Goal: Navigation & Orientation: Find specific page/section

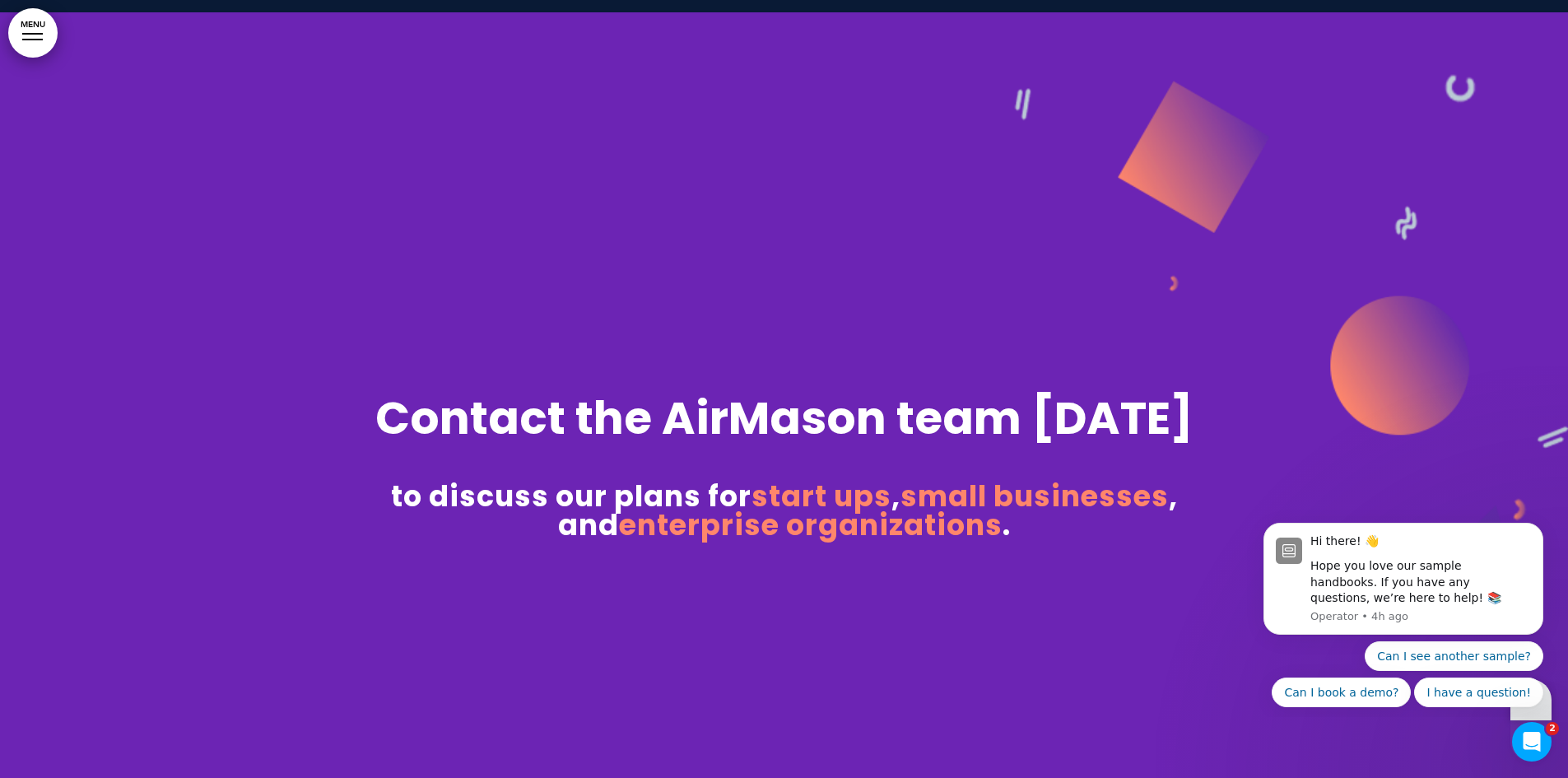
scroll to position [11266, 0]
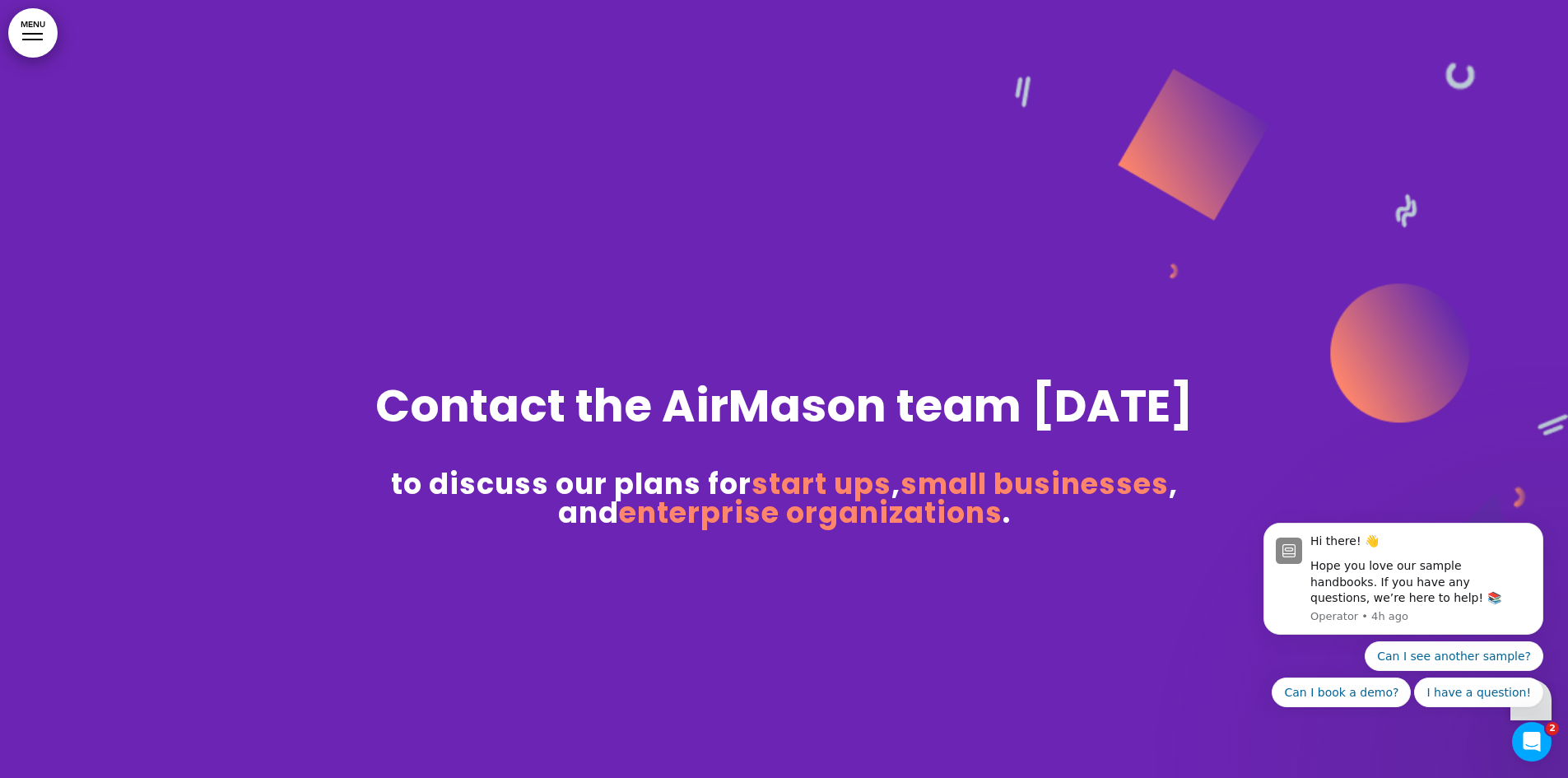
click at [906, 266] on div "Contact the AirMason team [DATE] to discuss our plans for start ups , small bus…" at bounding box center [784, 368] width 823 height 317
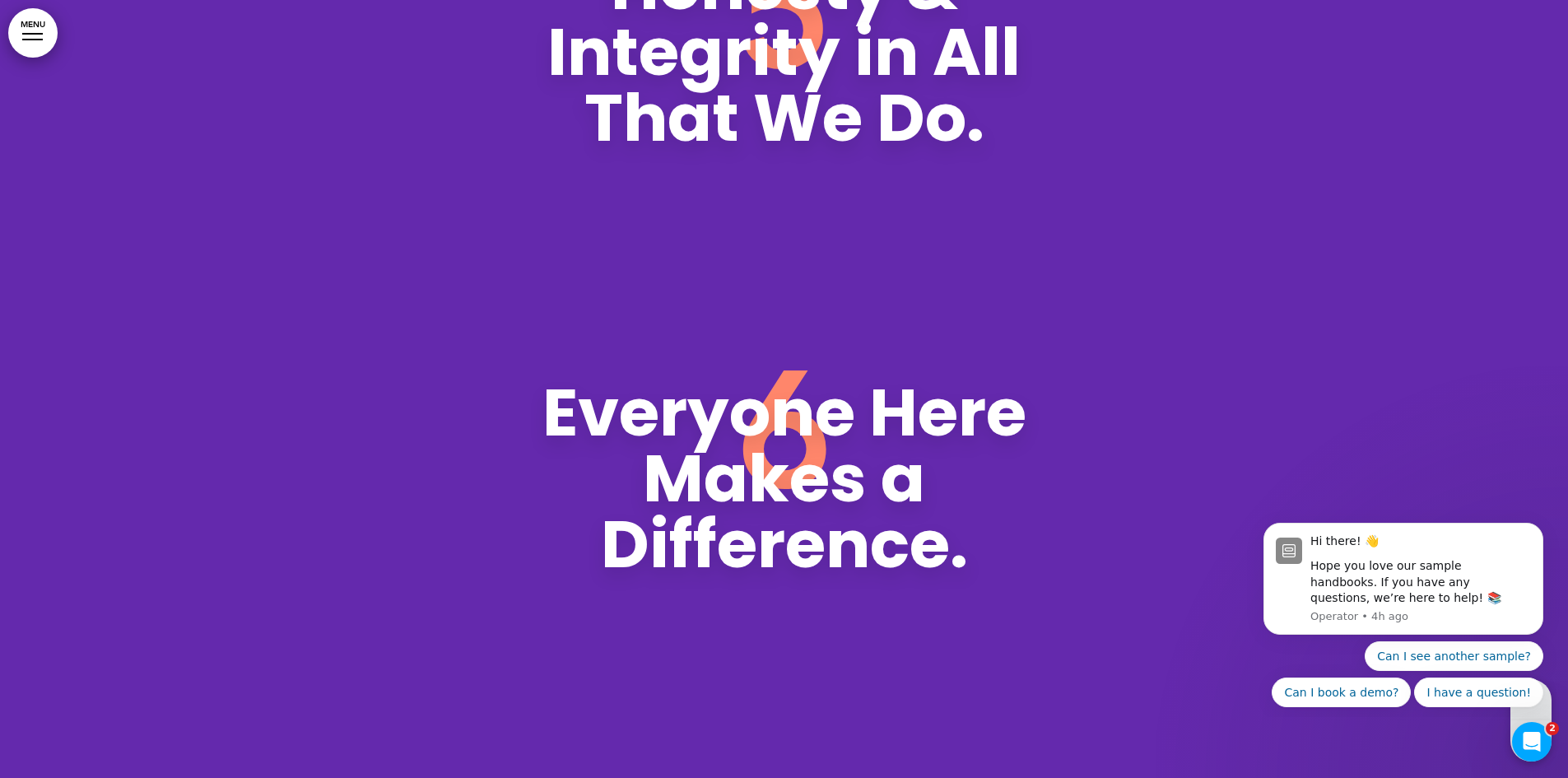
scroll to position [7327, 0]
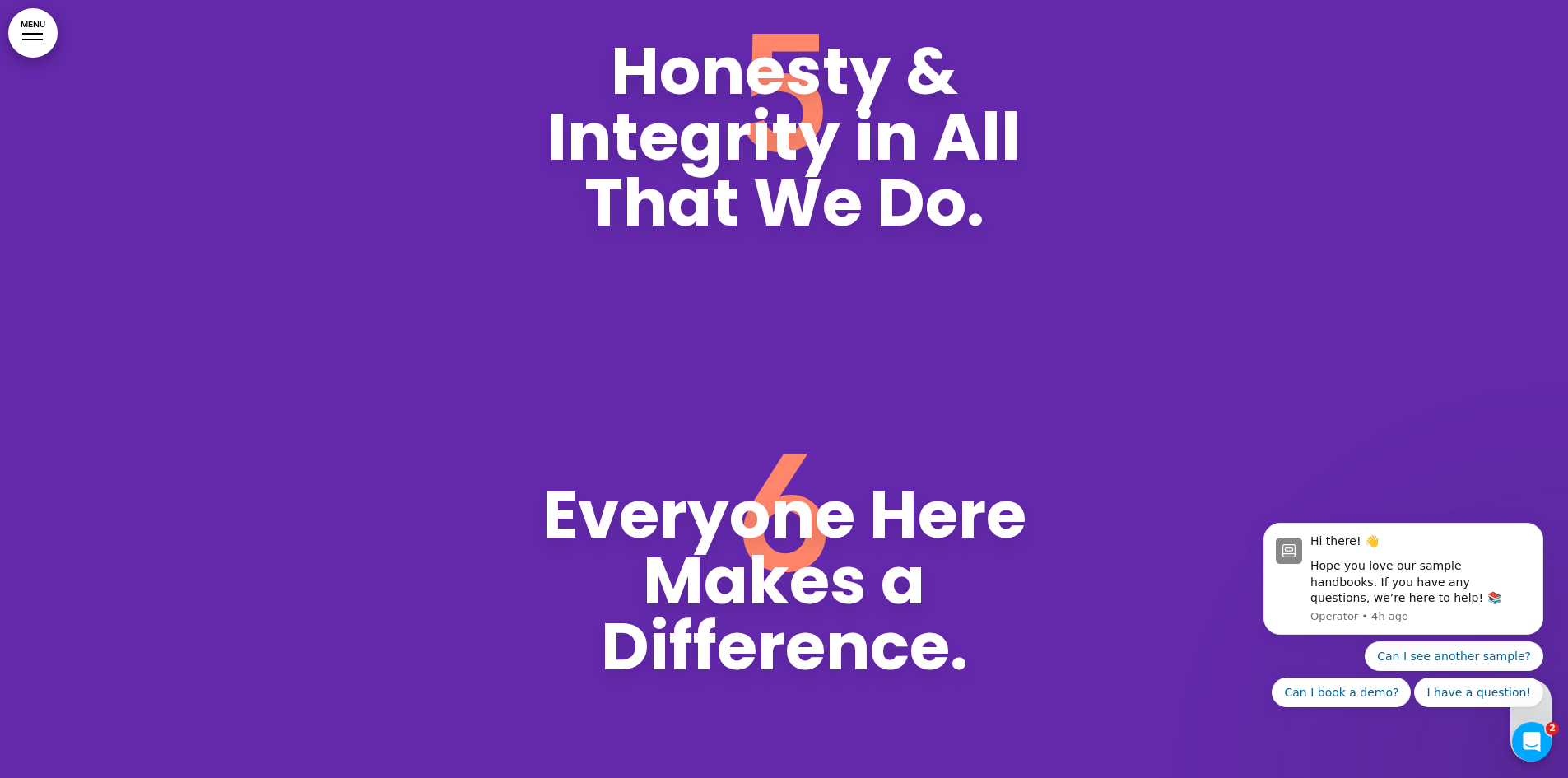
drag, startPoint x: 1129, startPoint y: 482, endPoint x: 1200, endPoint y: 86, distance: 402.3
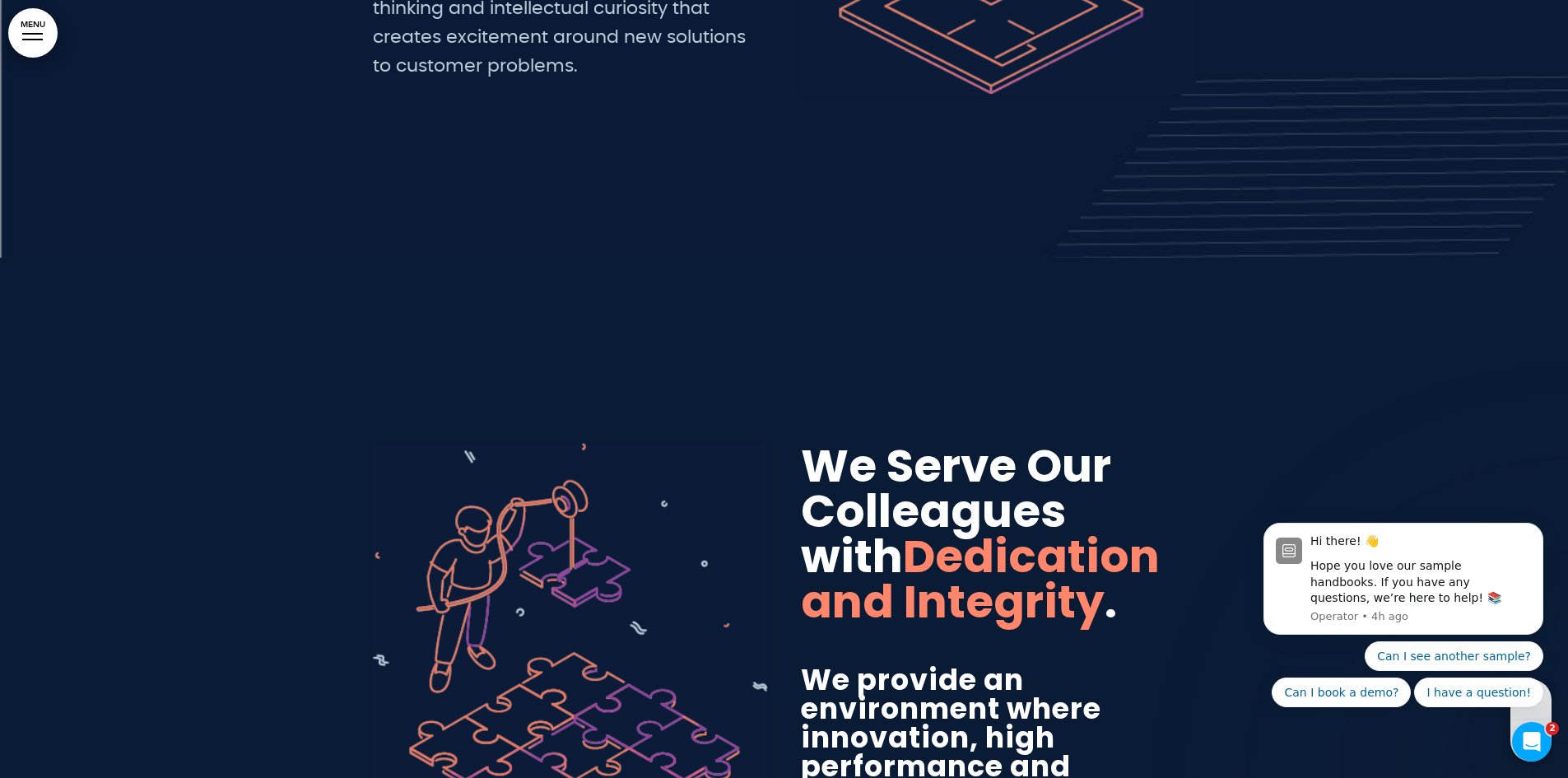
scroll to position [0, 0]
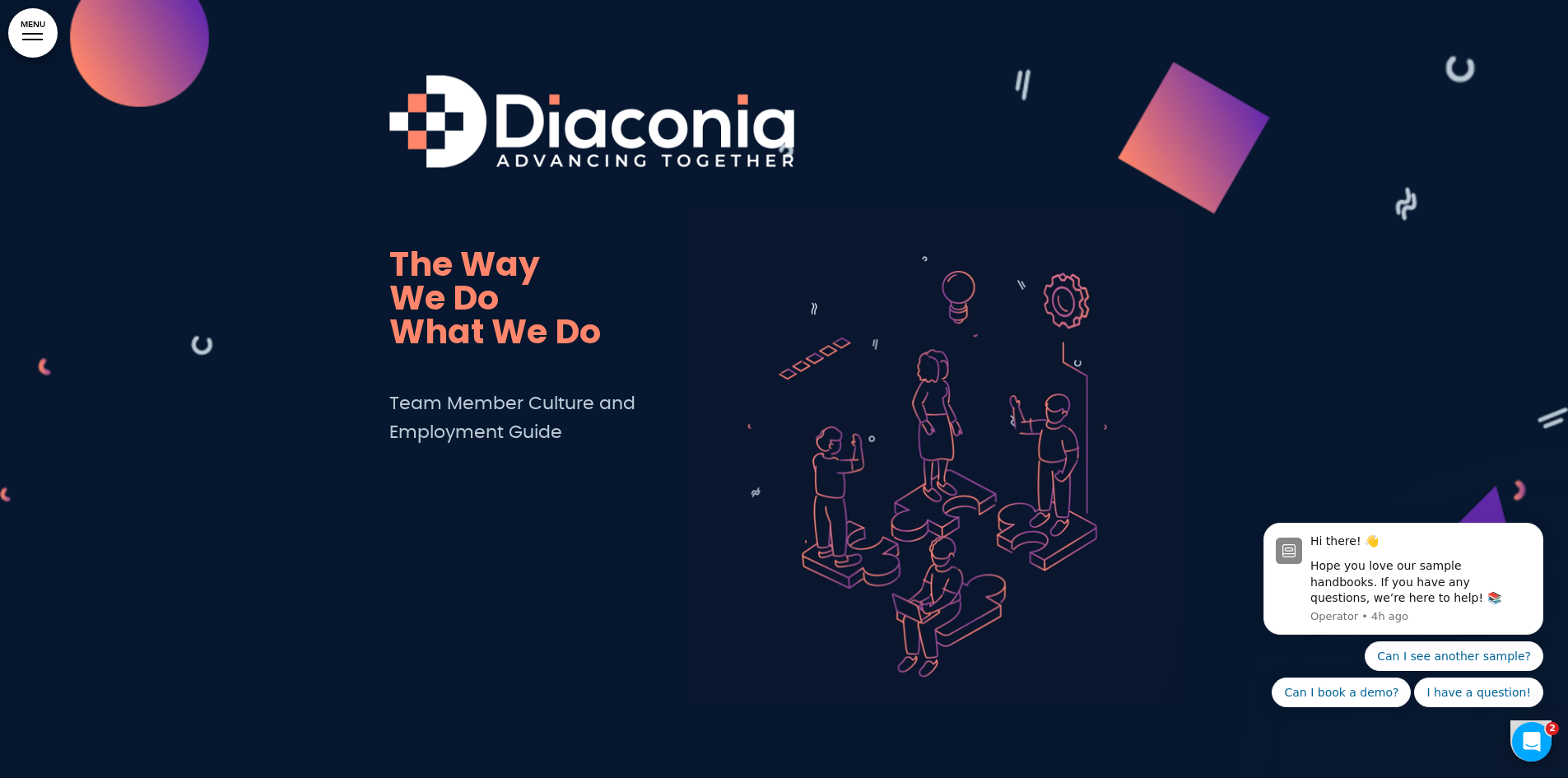
click at [25, 50] on link "MENU" at bounding box center [33, 33] width 49 height 49
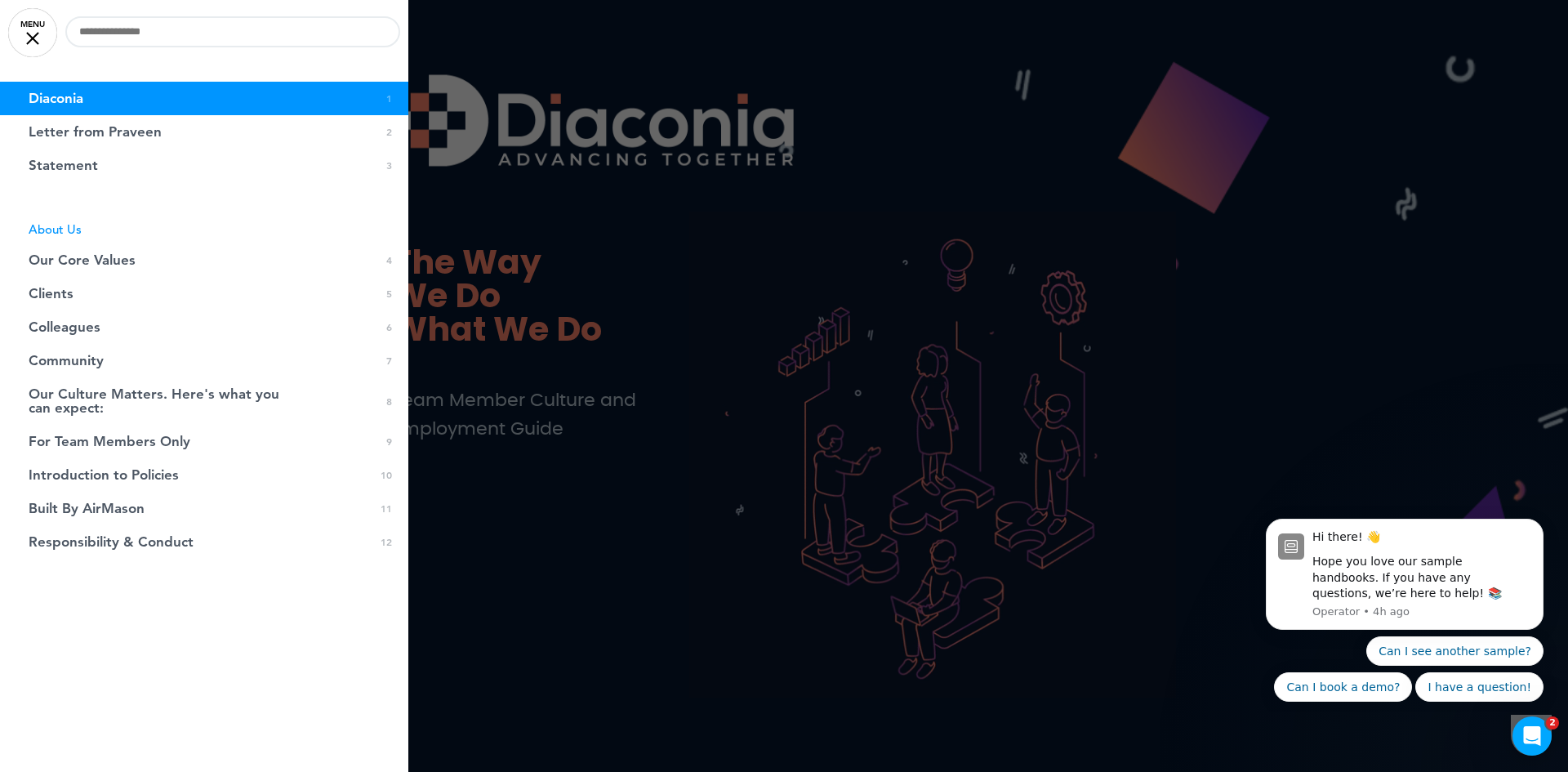
click at [790, 536] on div at bounding box center [784, 386] width 1568 height 772
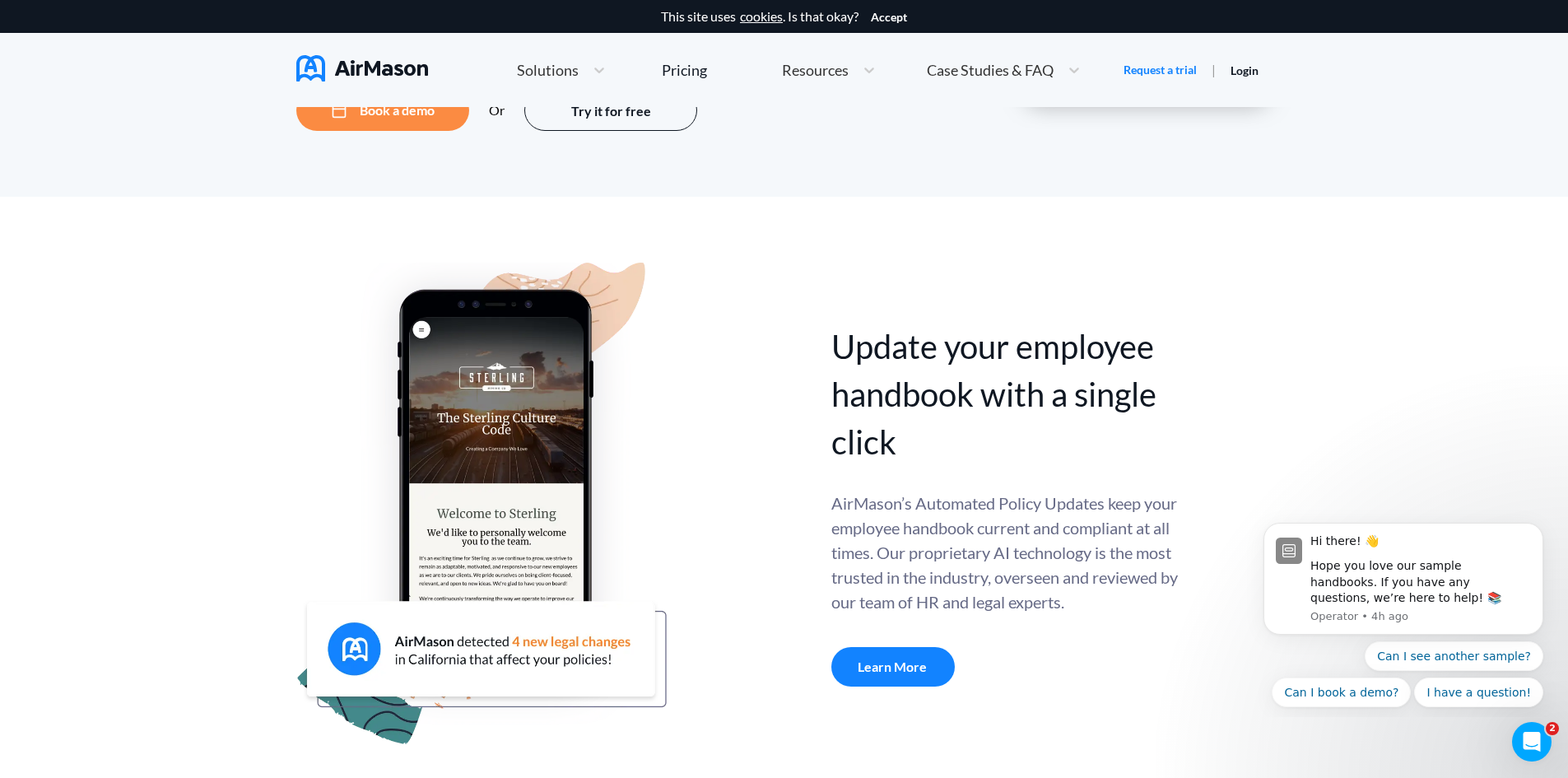
scroll to position [412, 0]
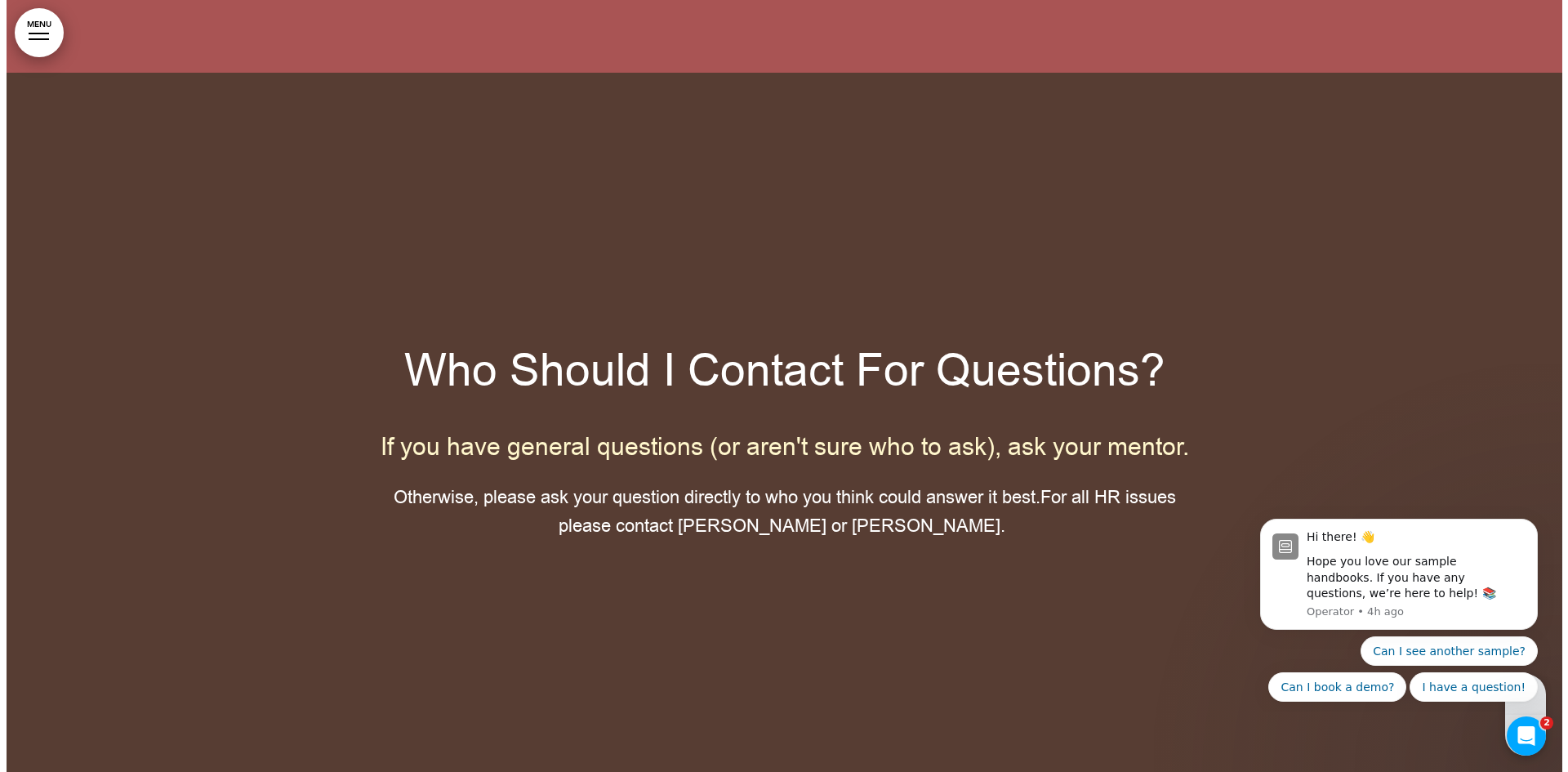
scroll to position [11898, 0]
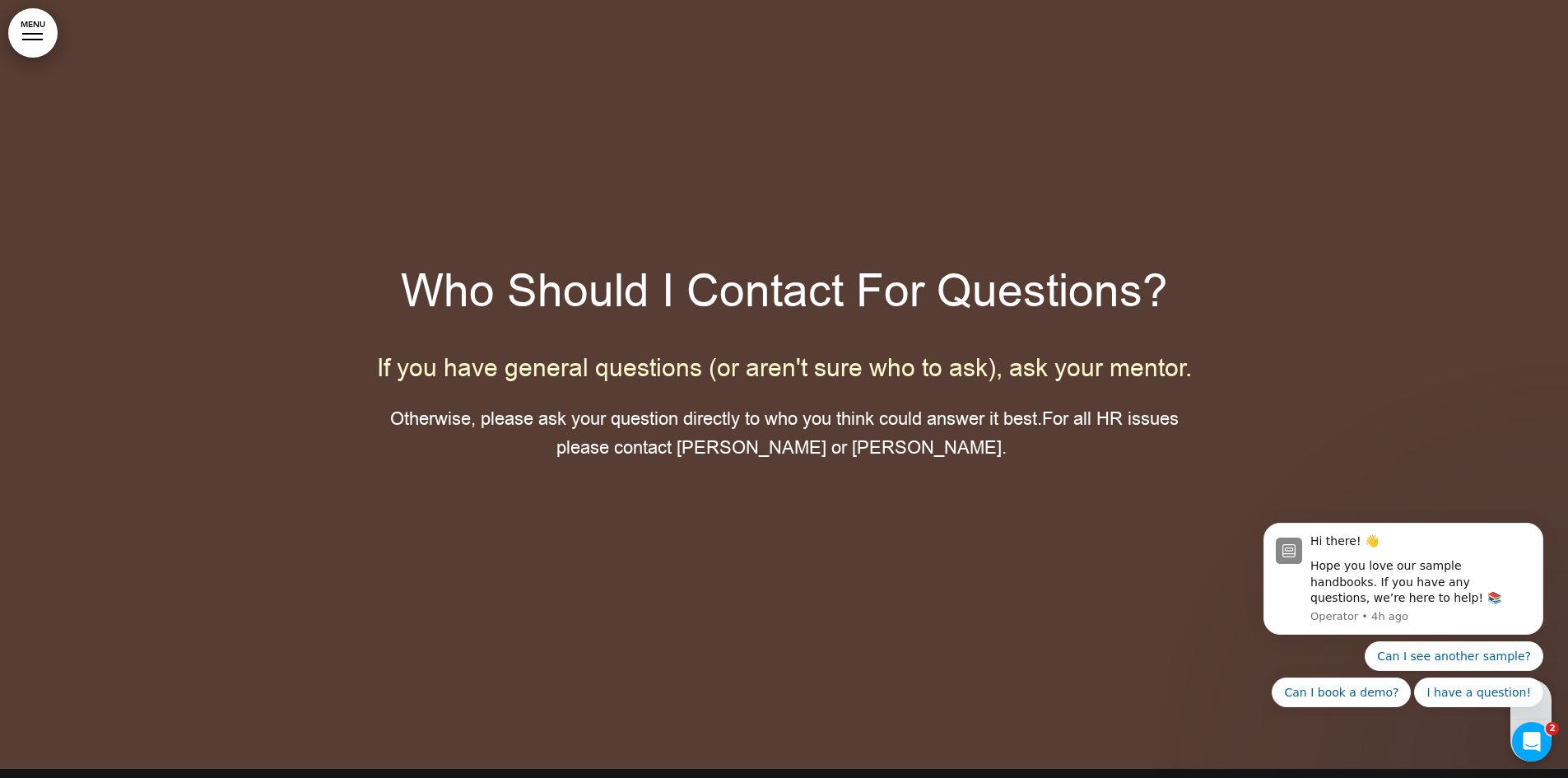
click at [34, 37] on link "MENU" at bounding box center [33, 33] width 49 height 49
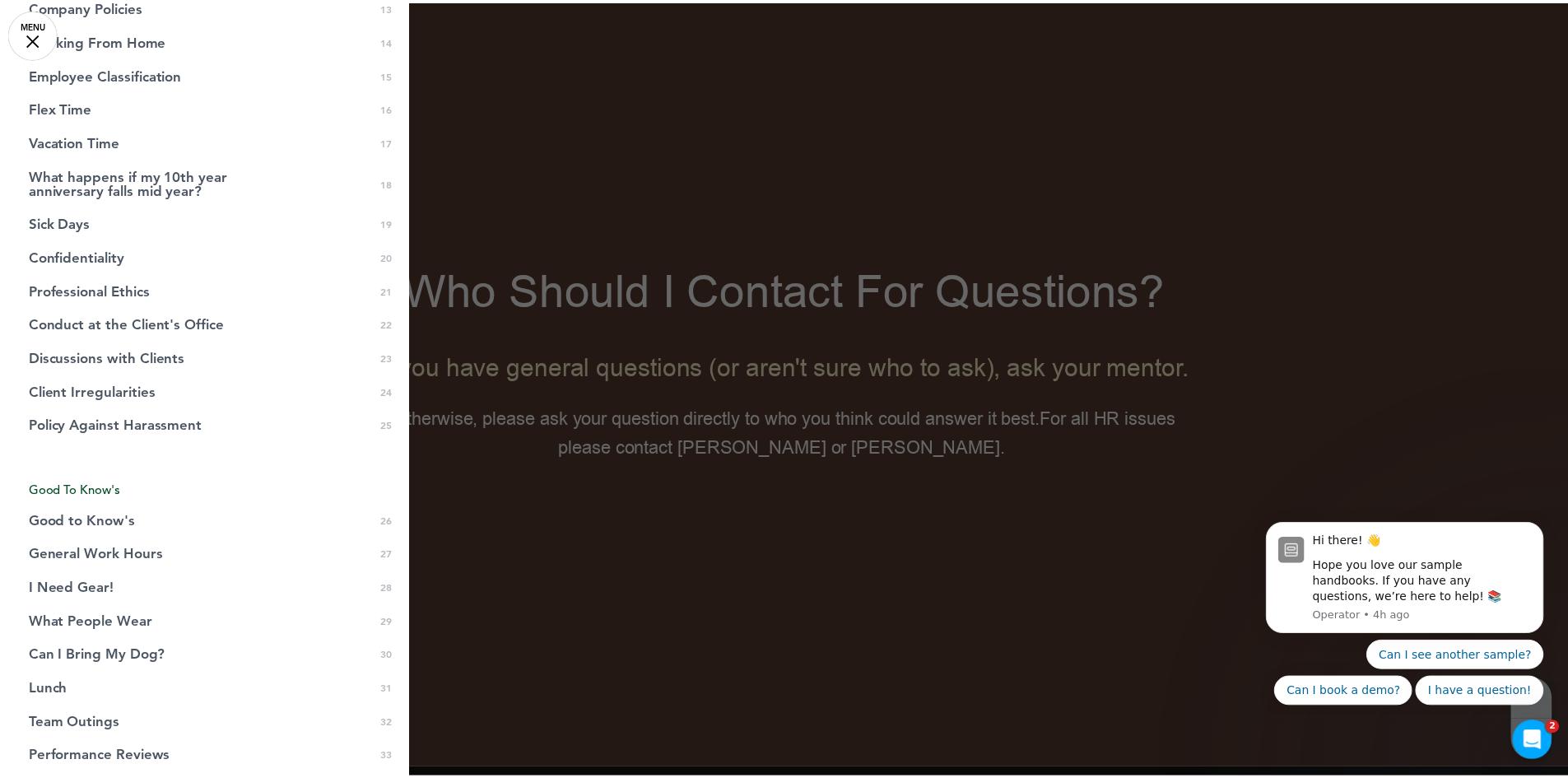
scroll to position [693, 0]
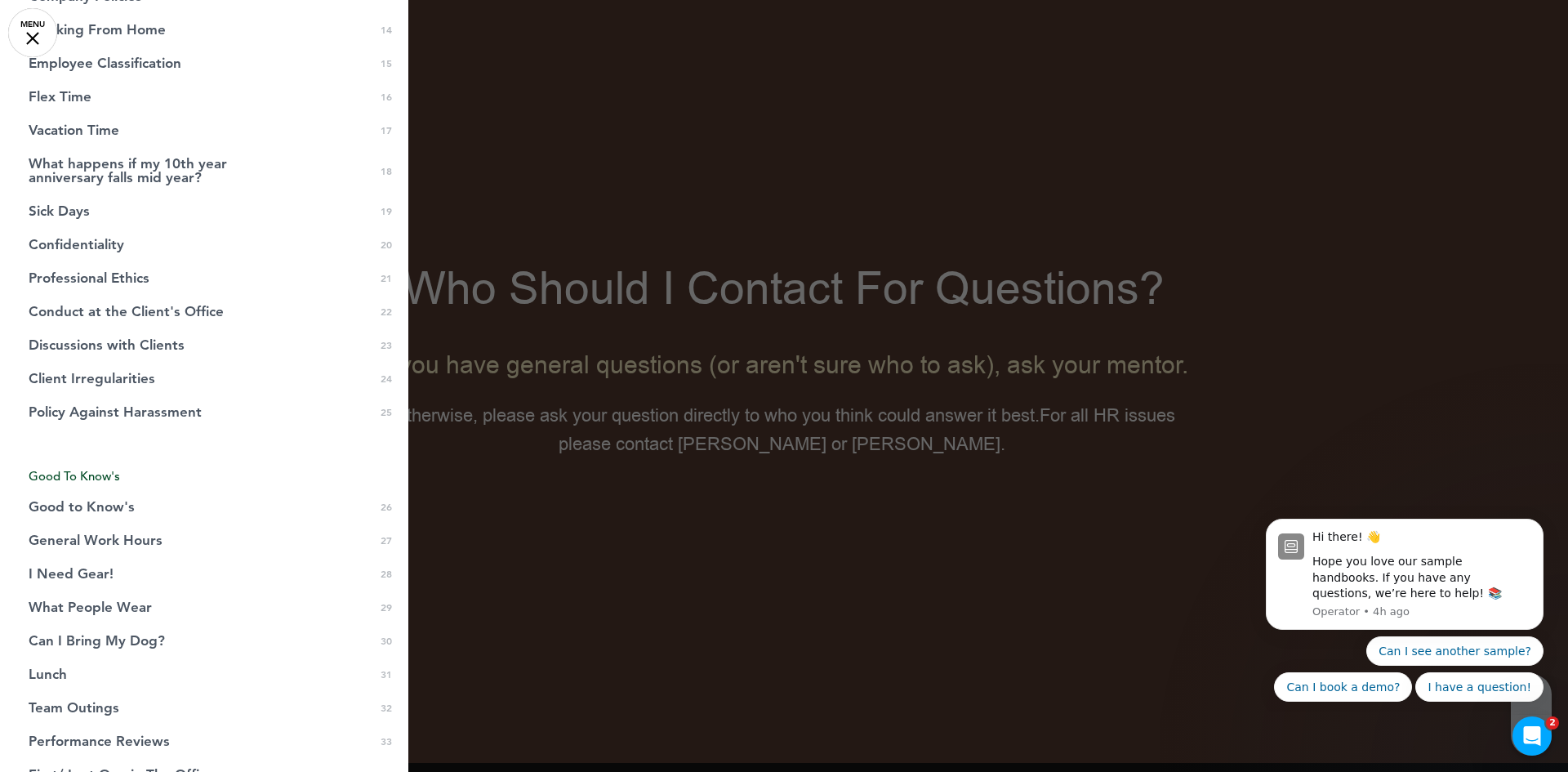
click at [766, 206] on div at bounding box center [784, 386] width 1568 height 772
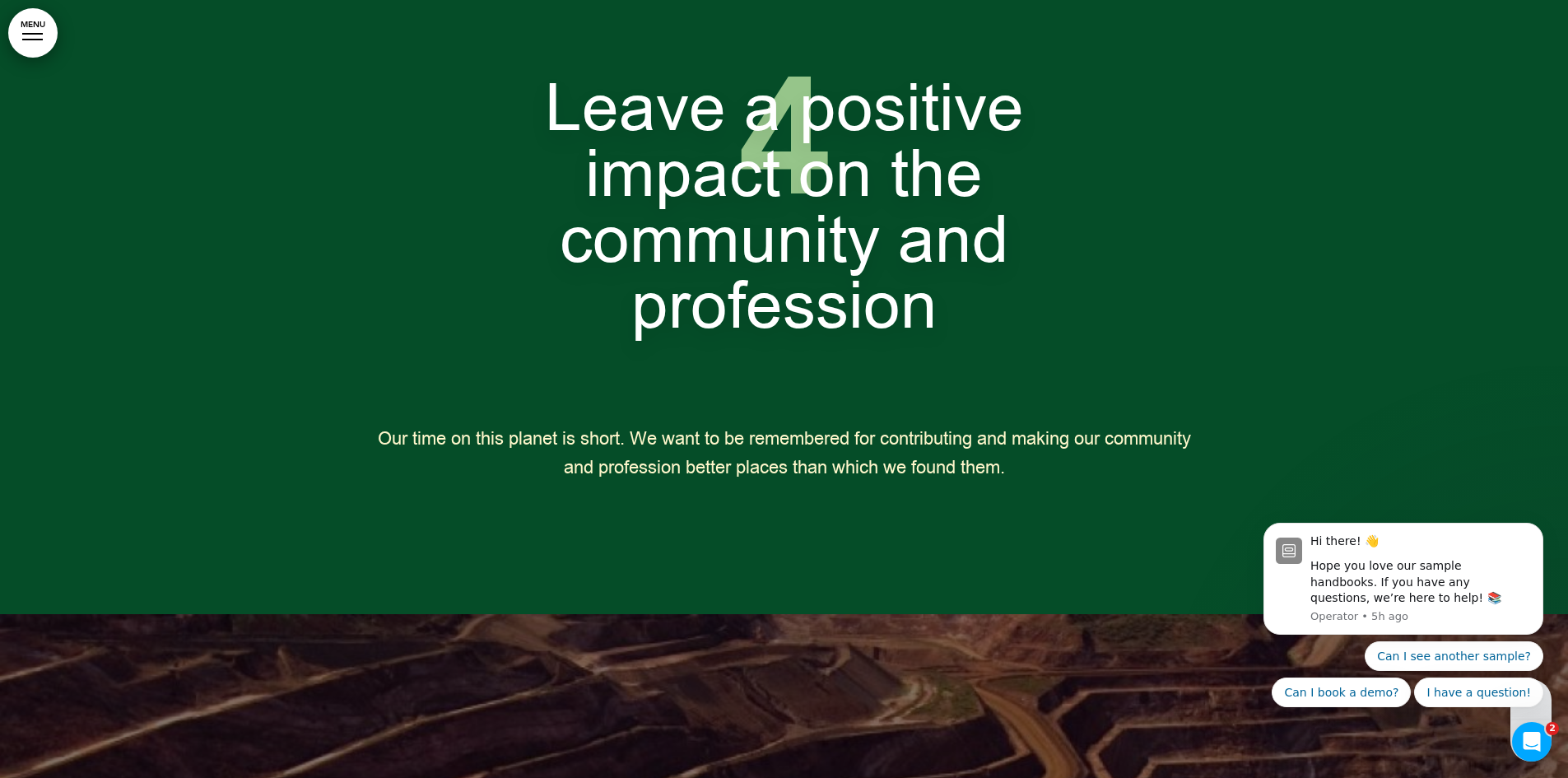
scroll to position [3786, 0]
